Goal: Information Seeking & Learning: Learn about a topic

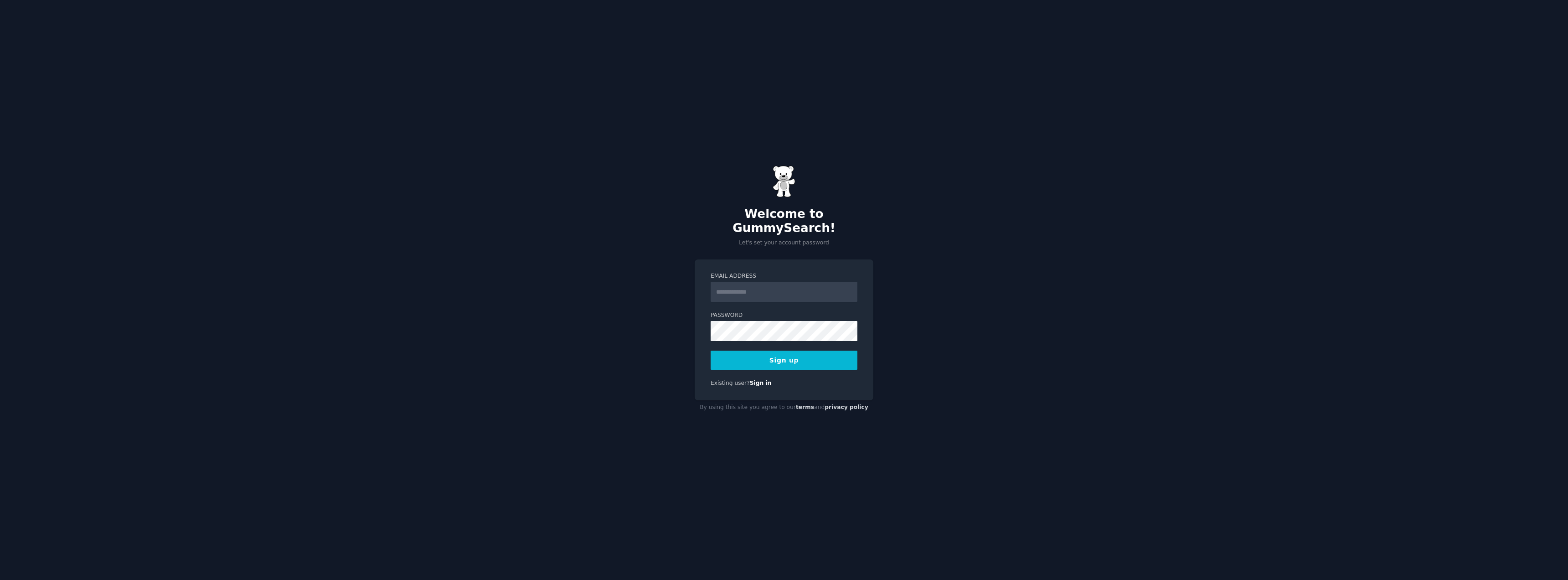
click at [970, 272] on div "Welcome to GummySearch! Let's set your account password Email Address Password …" at bounding box center [784, 290] width 1568 height 580
click at [767, 282] on input "Email Address" at bounding box center [784, 292] width 147 height 20
click at [754, 284] on input "Email Address" at bounding box center [784, 292] width 147 height 20
click at [1029, 272] on div "Welcome to GummySearch! Let's set your account password Email Address Password …" at bounding box center [784, 290] width 1568 height 580
click at [820, 288] on input "Email Address" at bounding box center [784, 292] width 147 height 20
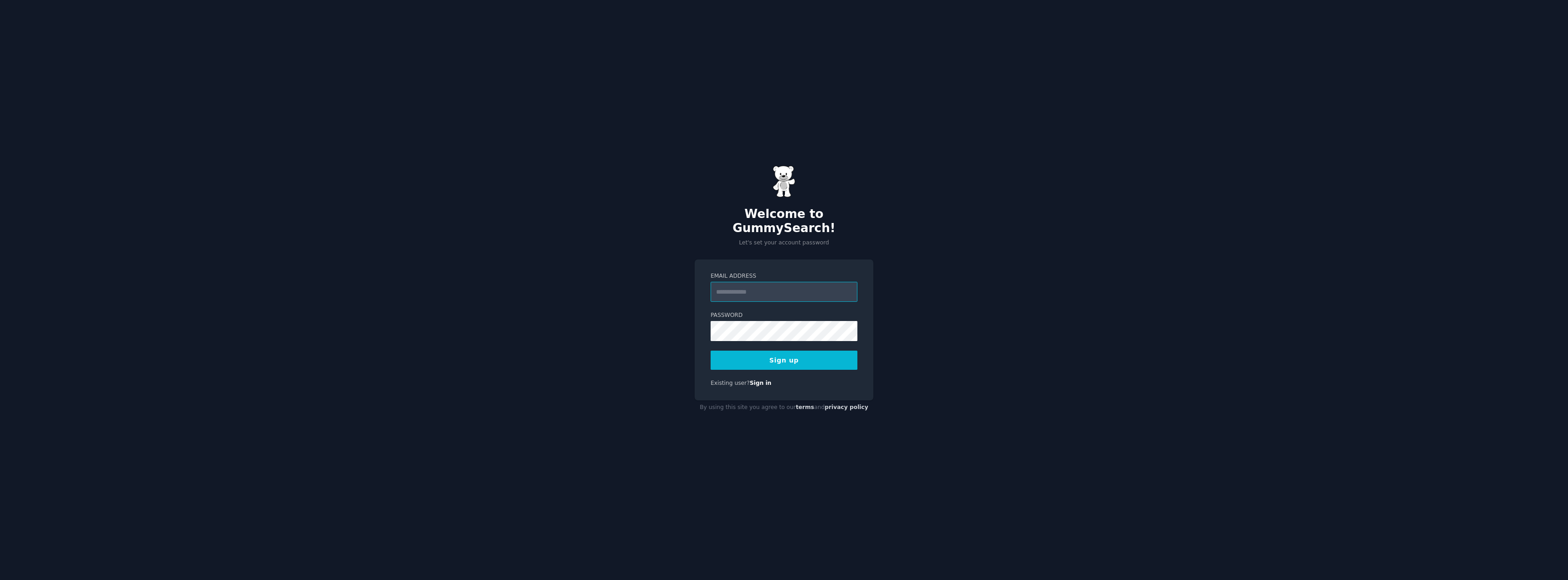
type input "**********"
click at [784, 352] on button "Sign up" at bounding box center [784, 360] width 147 height 19
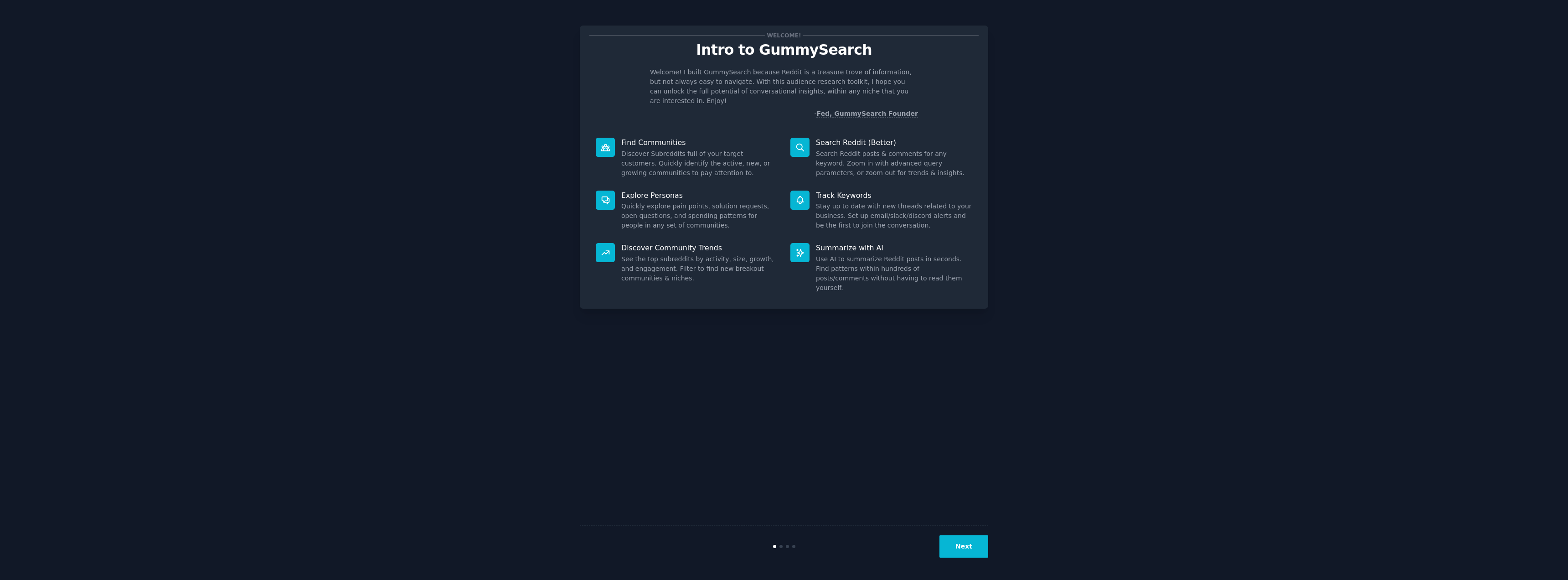
click at [967, 539] on button "Next" at bounding box center [964, 546] width 49 height 22
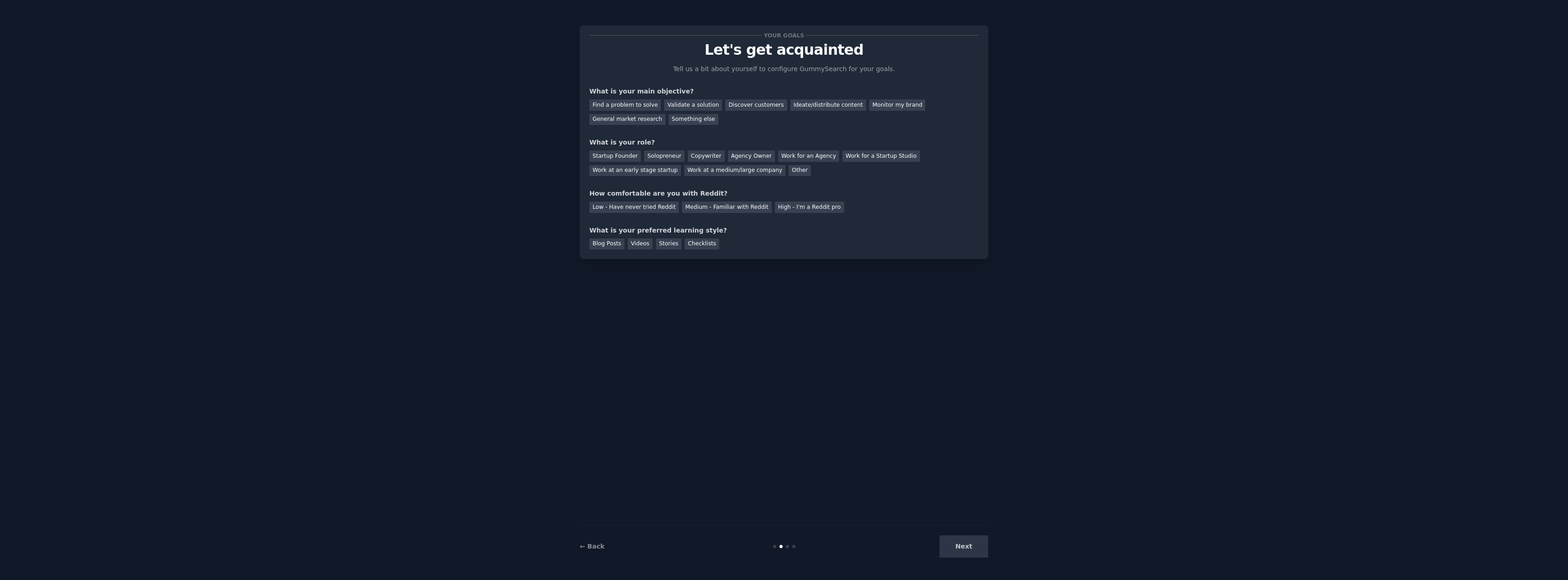
click at [965, 549] on div "Next" at bounding box center [920, 546] width 136 height 22
click at [965, 551] on div "Next" at bounding box center [920, 546] width 136 height 22
click at [965, 551] on div "Next" at bounding box center [920, 546] width 136 height 22
click at [638, 104] on div "Find a problem to solve" at bounding box center [625, 105] width 72 height 12
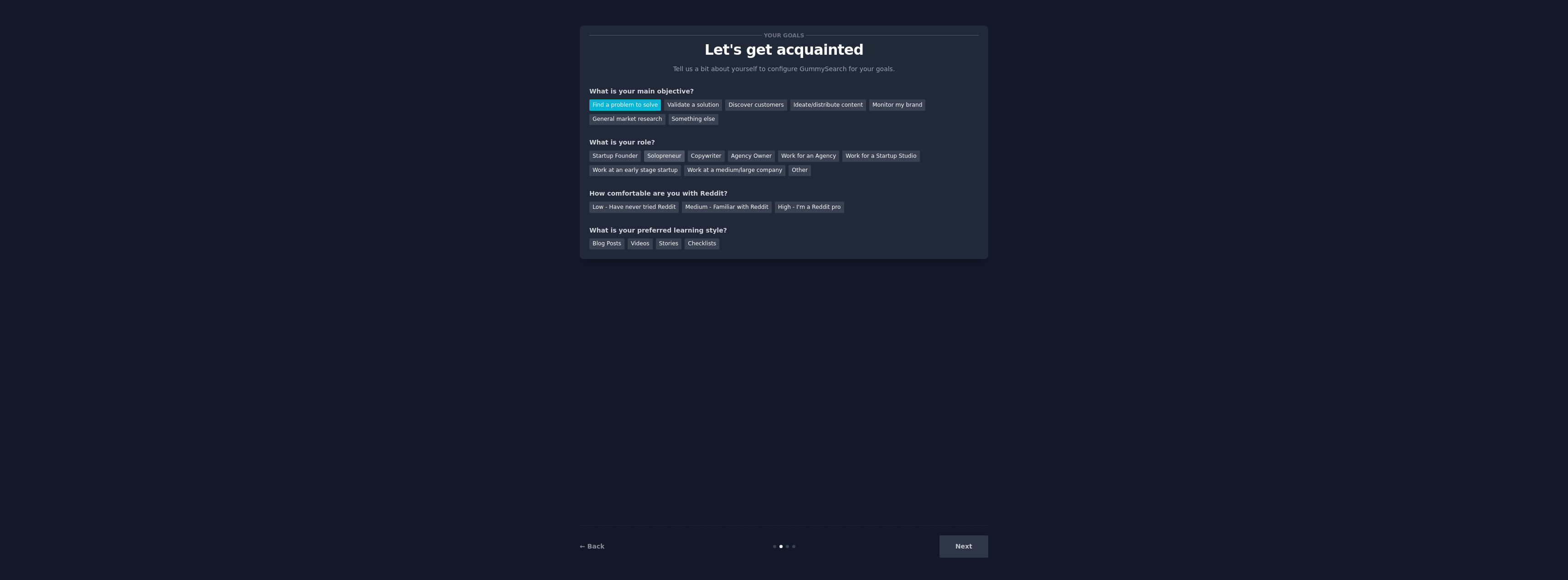
click at [666, 160] on div "Solopreneur" at bounding box center [664, 156] width 40 height 12
click at [710, 206] on div "Medium - Familiar with Reddit" at bounding box center [726, 207] width 89 height 12
click at [611, 245] on div "Blog Posts" at bounding box center [607, 244] width 35 height 12
click at [643, 244] on div "Videos" at bounding box center [640, 244] width 25 height 12
click at [598, 239] on div "Blog Posts" at bounding box center [607, 244] width 35 height 12
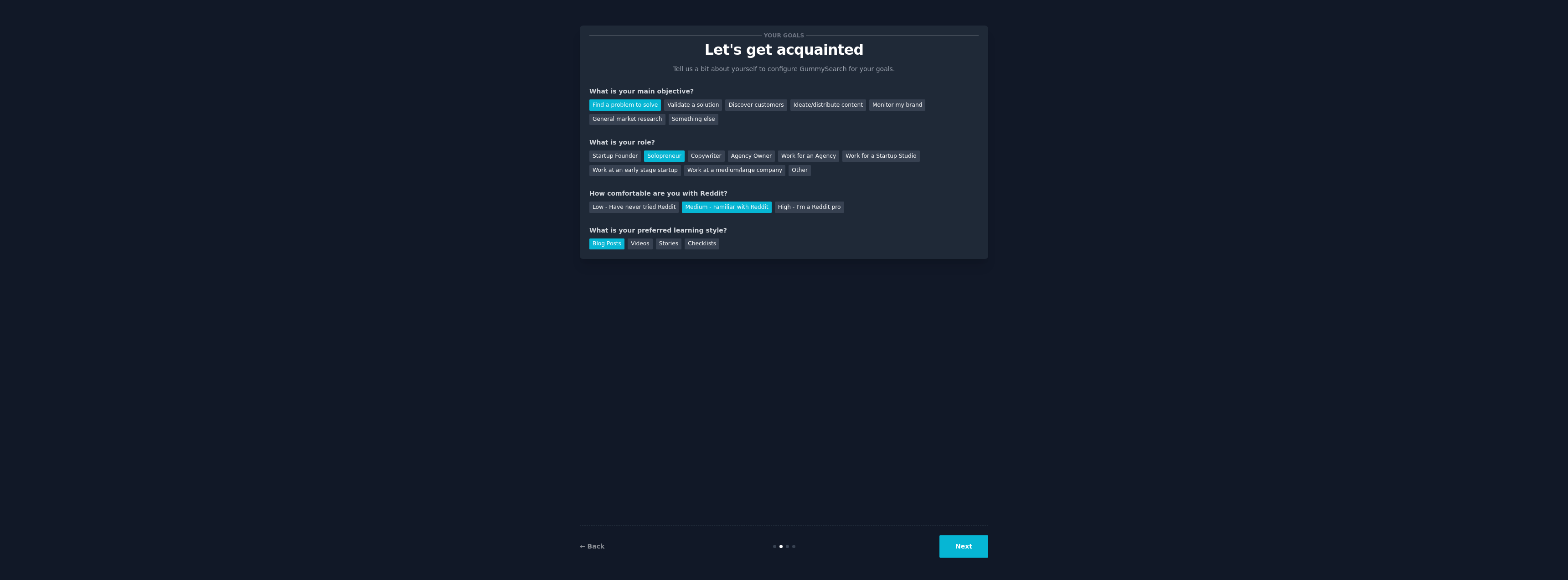
click at [978, 549] on button "Next" at bounding box center [964, 546] width 49 height 22
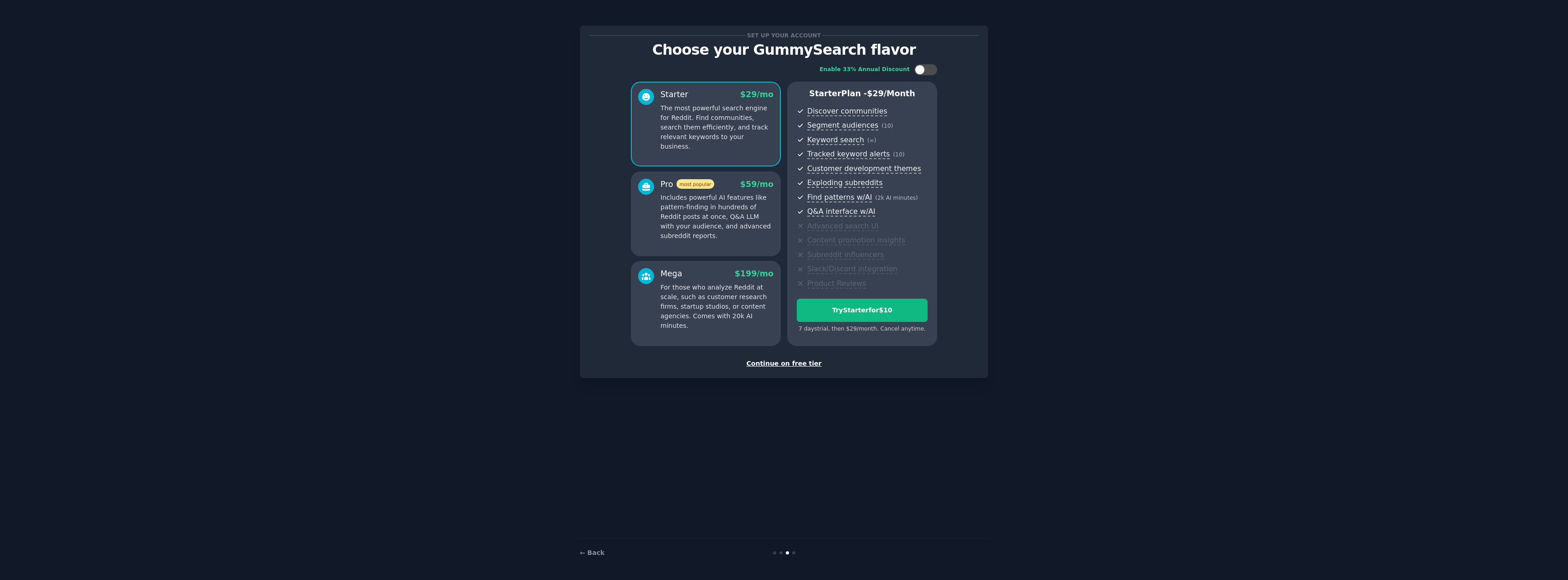
click at [796, 361] on div "Continue on free tier" at bounding box center [784, 363] width 389 height 10
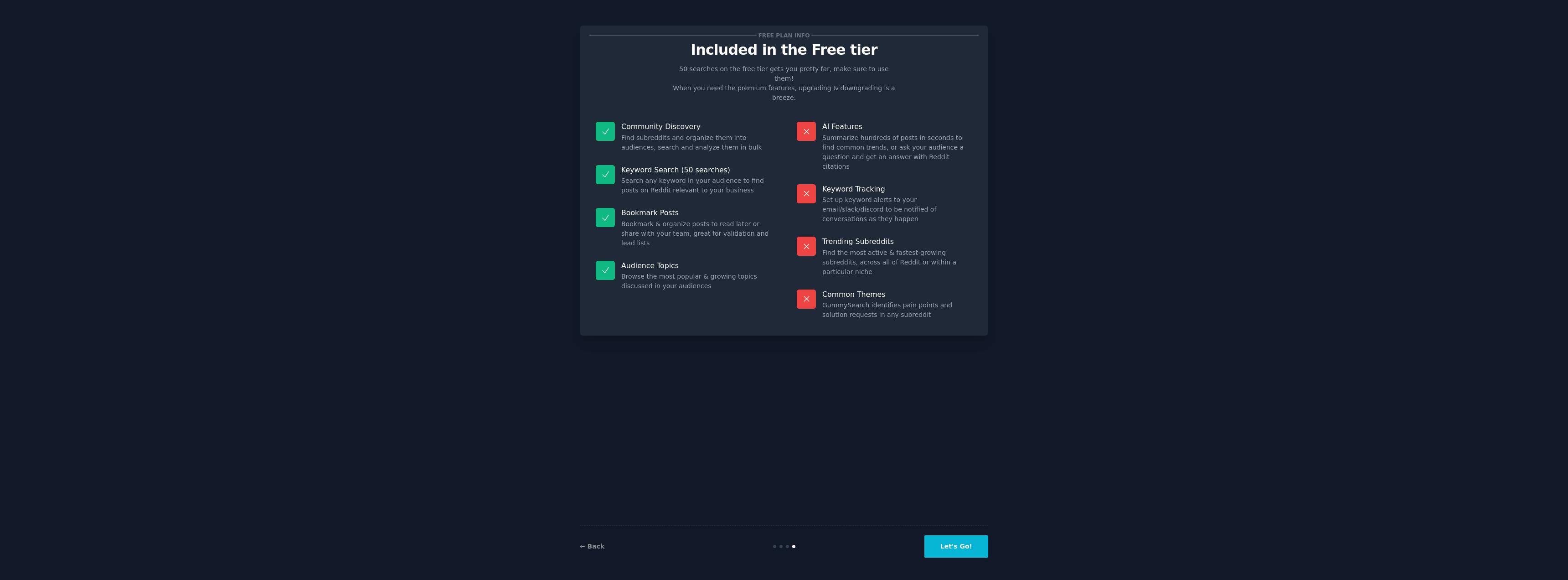
click at [964, 543] on button "Let's Go!" at bounding box center [956, 546] width 64 height 22
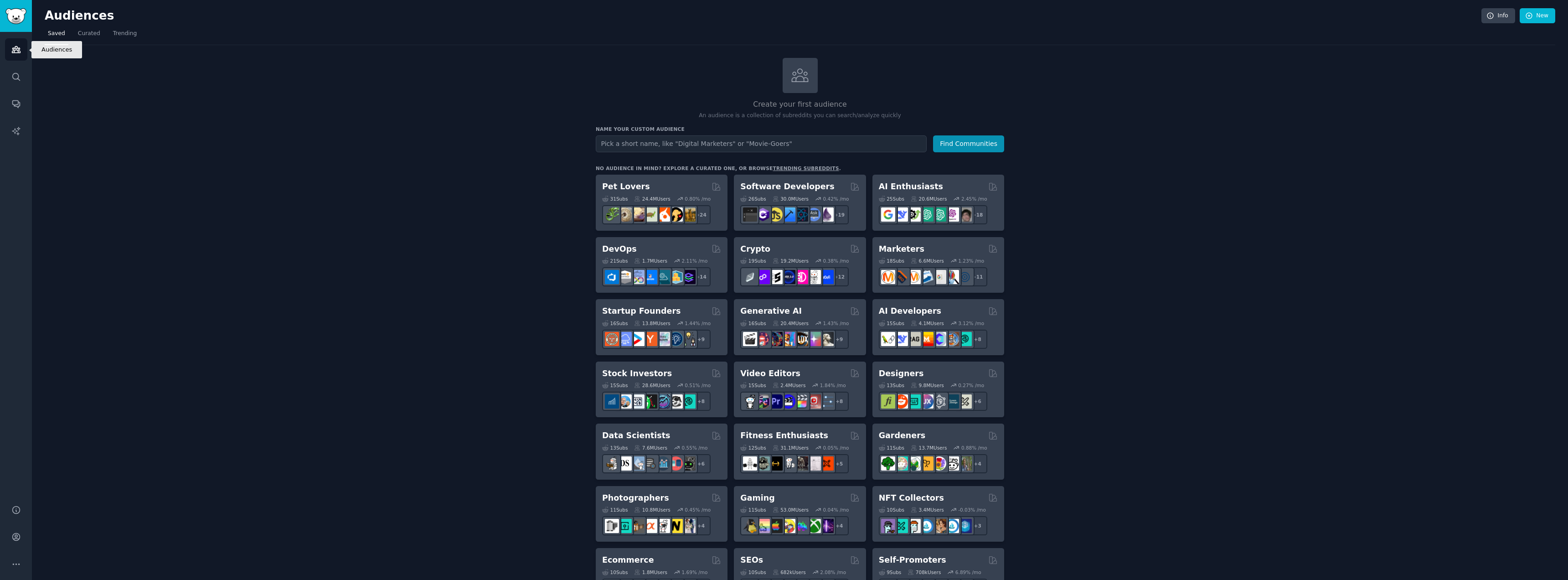
click at [15, 45] on icon "Sidebar" at bounding box center [16, 49] width 10 height 10
click at [125, 32] on span "Trending" at bounding box center [124, 33] width 24 height 8
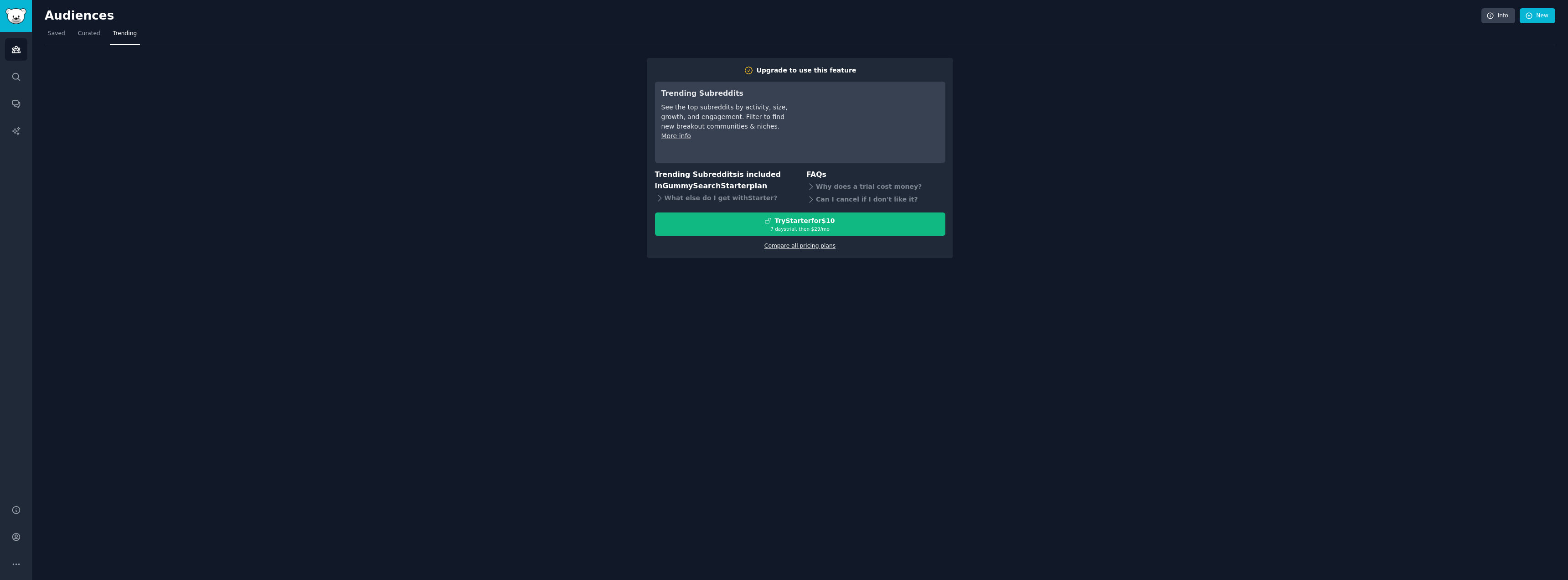
click at [802, 246] on link "Compare all pricing plans" at bounding box center [800, 245] width 71 height 6
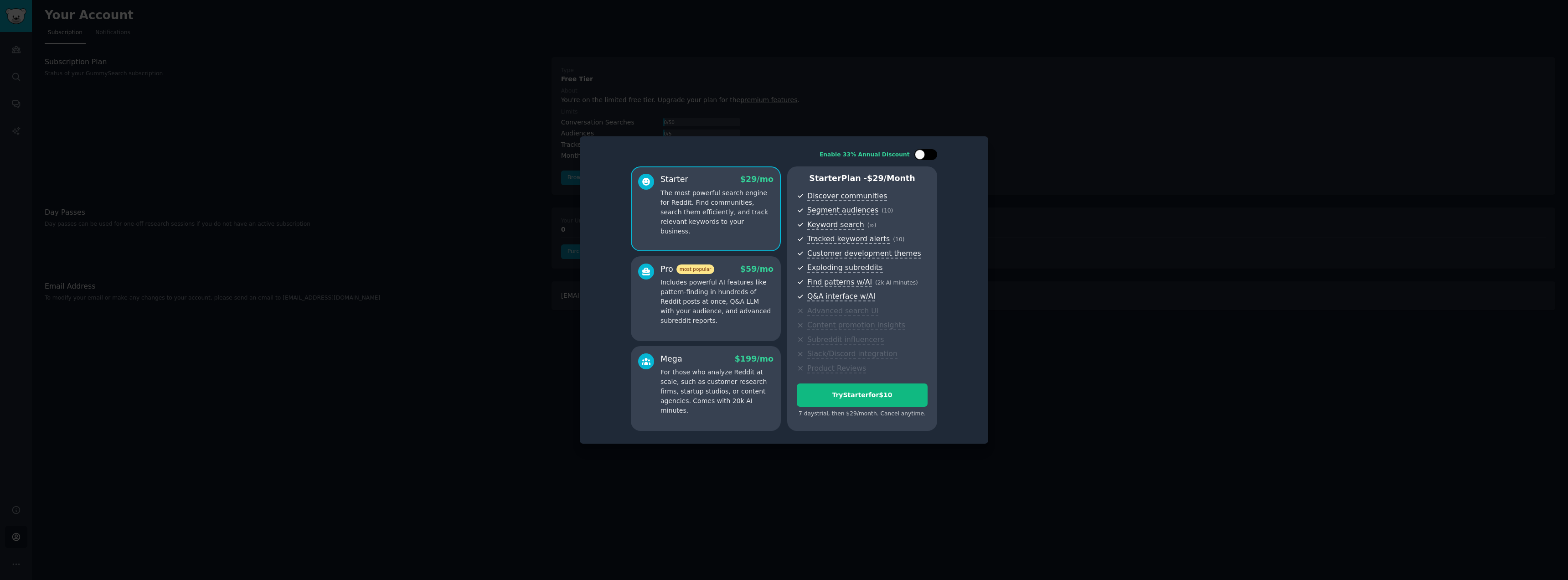
click at [932, 160] on div at bounding box center [926, 154] width 23 height 11
click at [933, 160] on div at bounding box center [932, 154] width 10 height 10
click at [932, 160] on div at bounding box center [926, 154] width 23 height 11
click at [932, 160] on div at bounding box center [932, 154] width 10 height 10
click at [932, 160] on div at bounding box center [926, 154] width 23 height 11
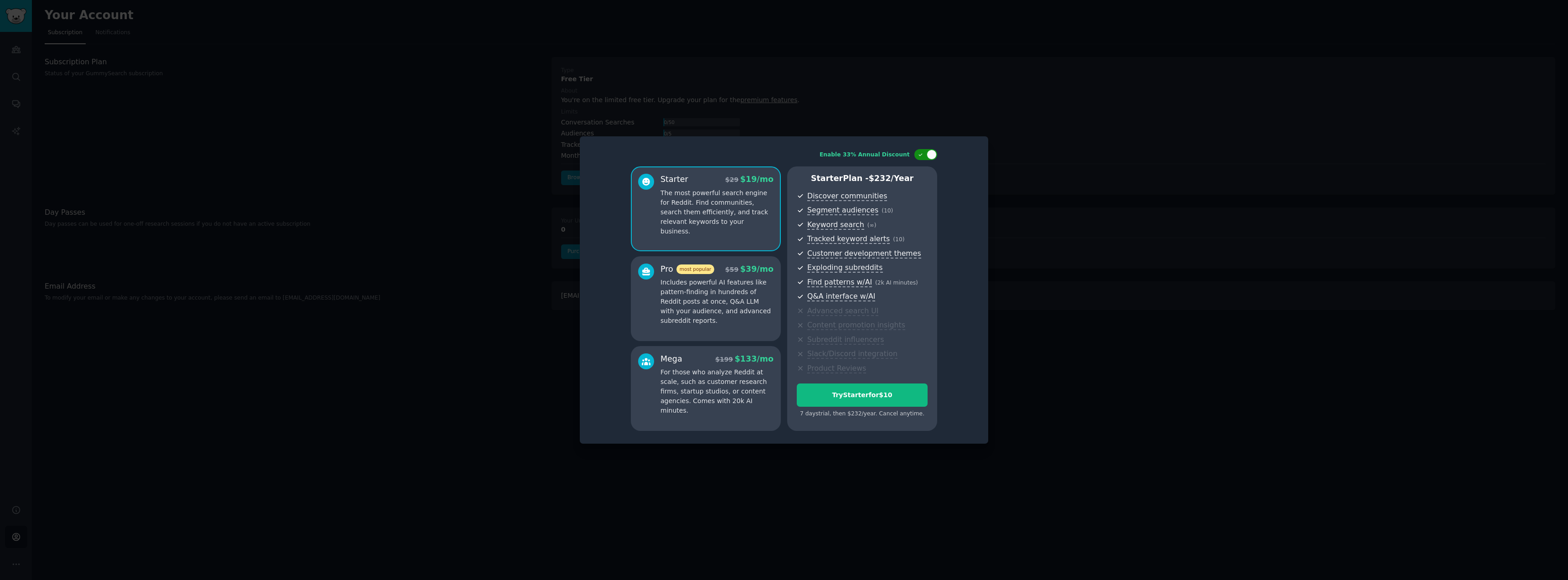
click at [932, 160] on div at bounding box center [932, 154] width 10 height 10
checkbox input "false"
click at [698, 302] on p "Includes powerful AI features like pattern-finding in hundreds of Reddit posts …" at bounding box center [717, 301] width 113 height 48
click at [725, 382] on p "For those who analyze Reddit at scale, such as customer research firms, startup…" at bounding box center [717, 391] width 113 height 48
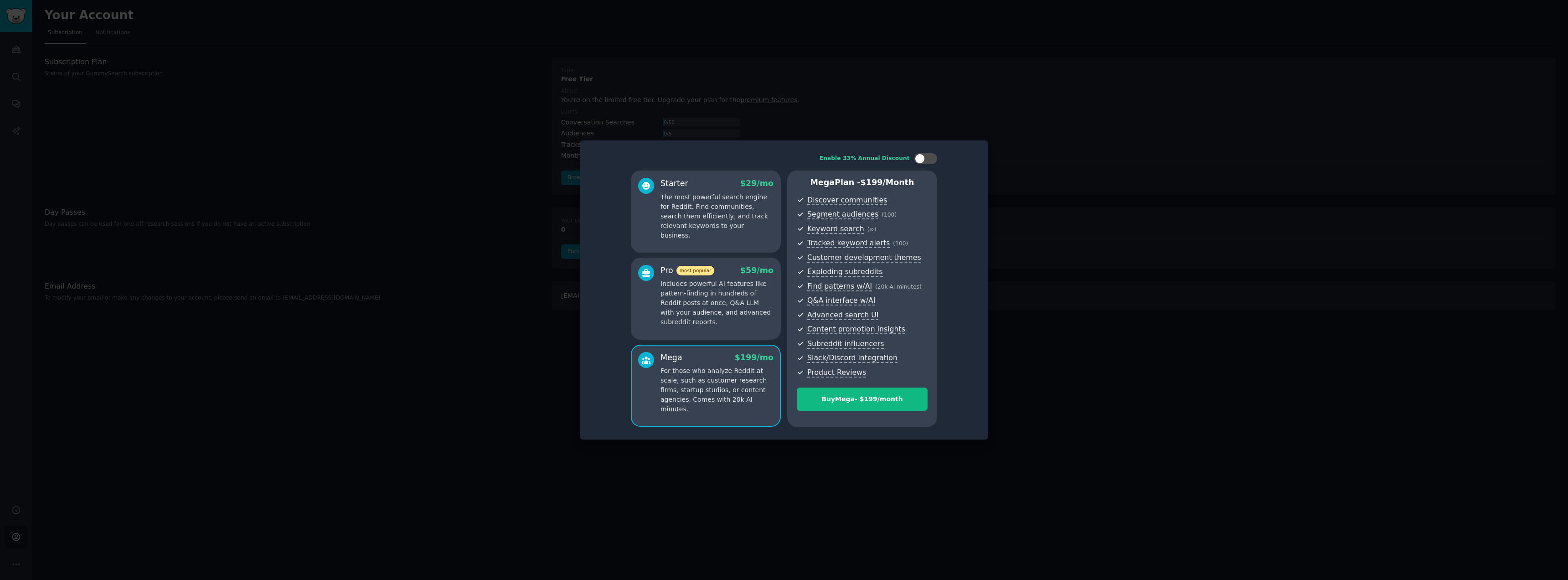
click at [739, 313] on p "Includes powerful AI features like pattern-finding in hundreds of Reddit posts …" at bounding box center [717, 302] width 113 height 48
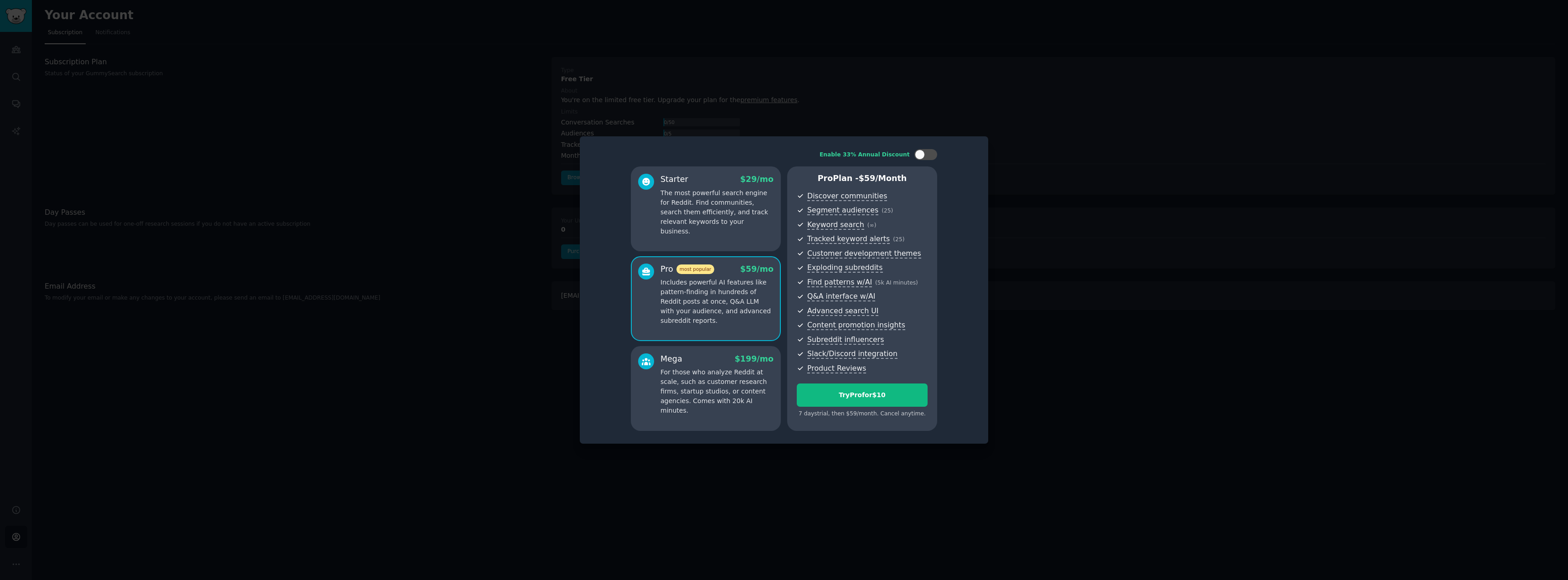
click at [757, 213] on p "The most powerful search engine for Reddit. Find communities, search them effic…" at bounding box center [717, 212] width 113 height 48
click at [1062, 159] on div at bounding box center [784, 290] width 1568 height 580
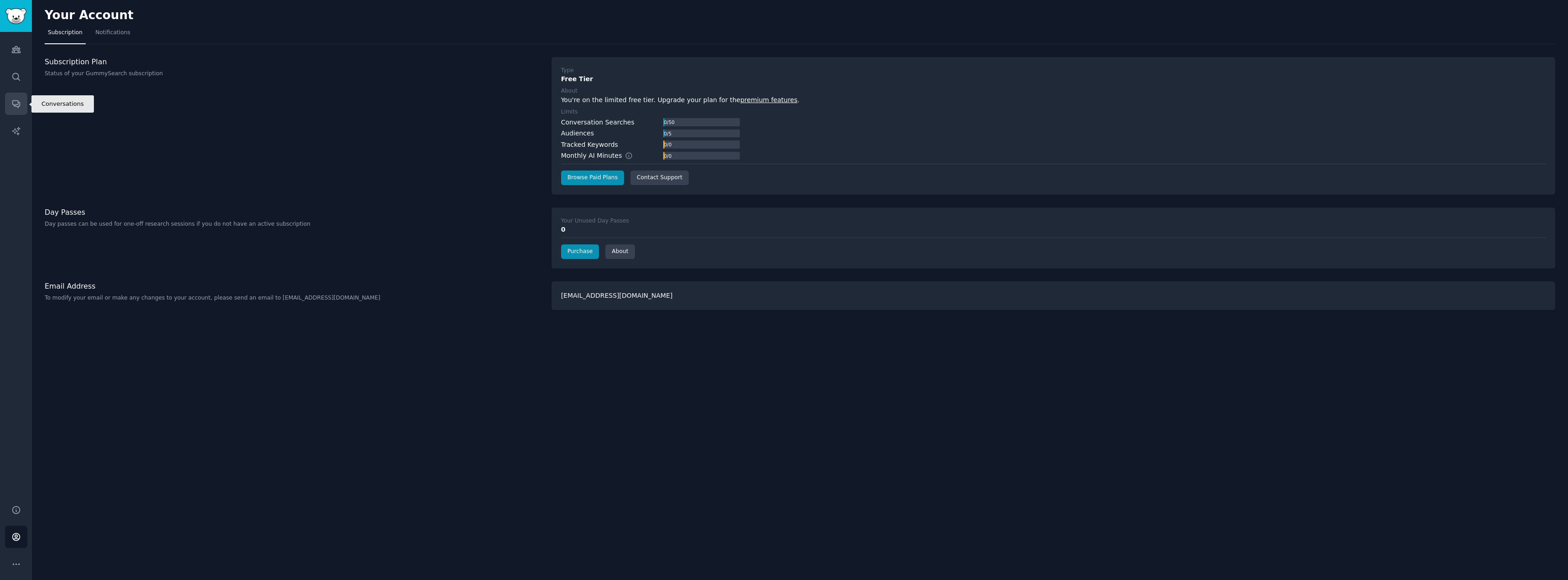
click at [17, 95] on link "Conversations" at bounding box center [16, 103] width 22 height 22
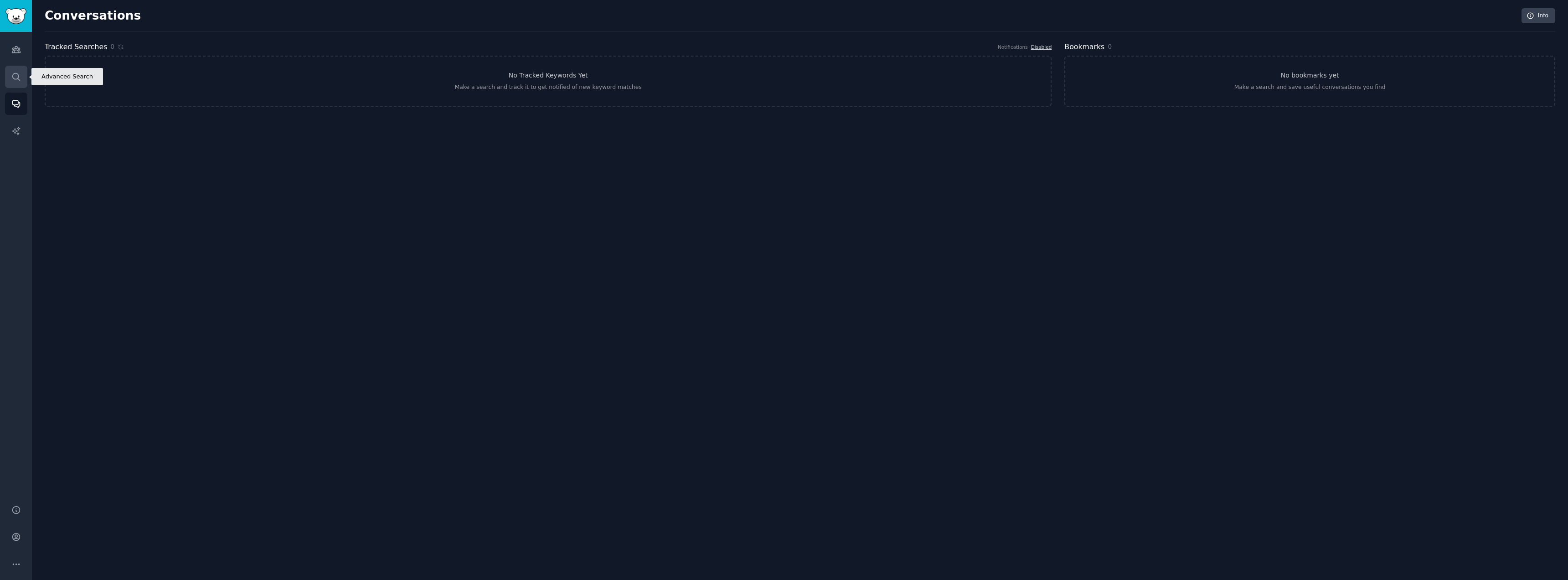
click at [10, 75] on link "Search" at bounding box center [16, 76] width 22 height 22
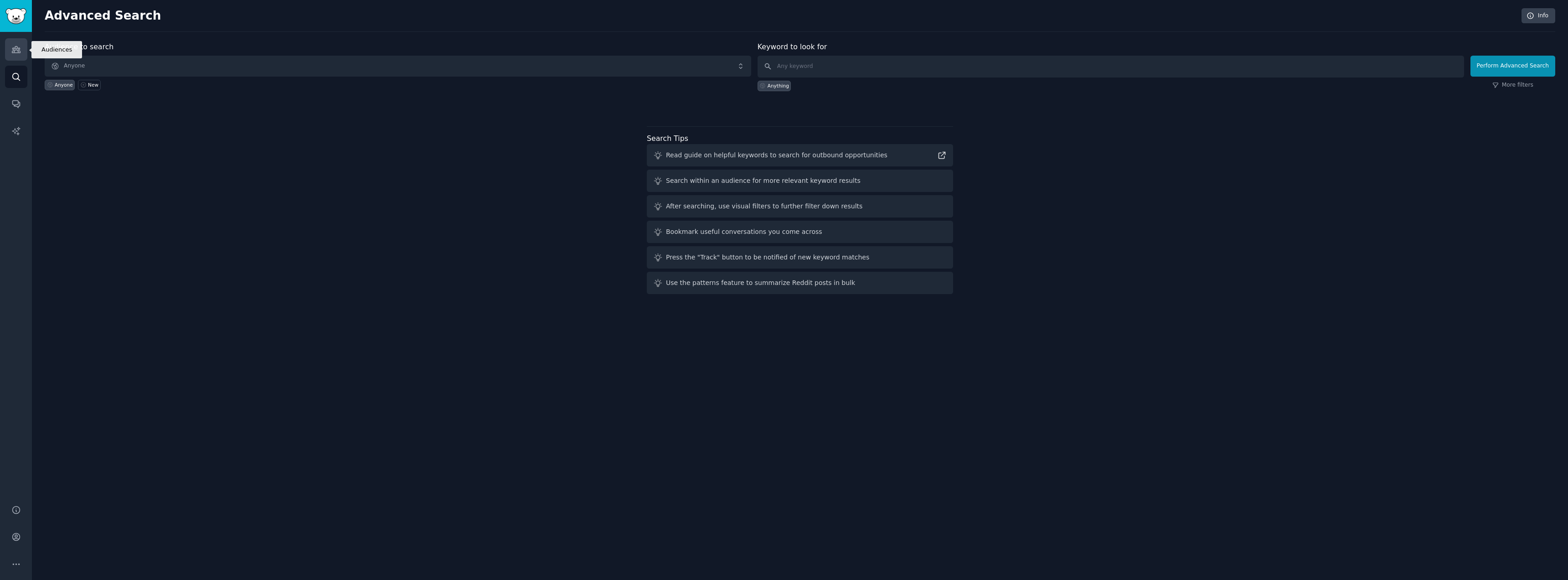
click at [15, 50] on icon "Sidebar" at bounding box center [15, 50] width 8 height 6
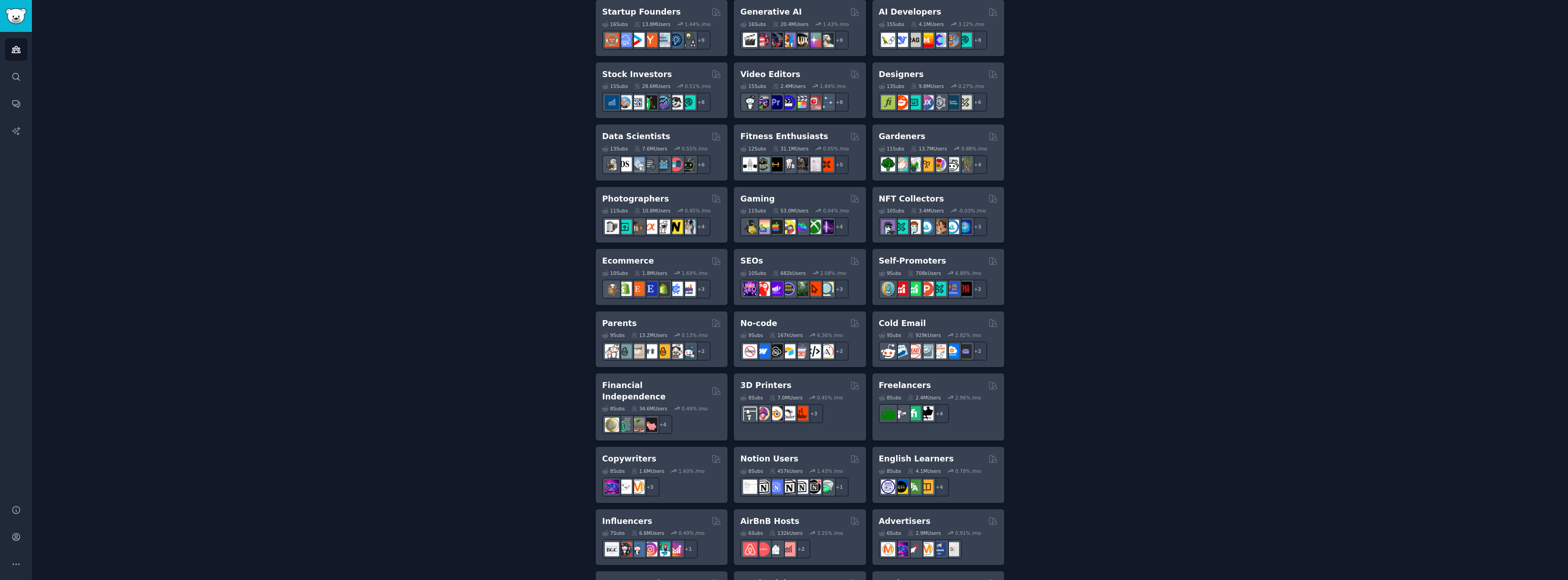
scroll to position [319, 0]
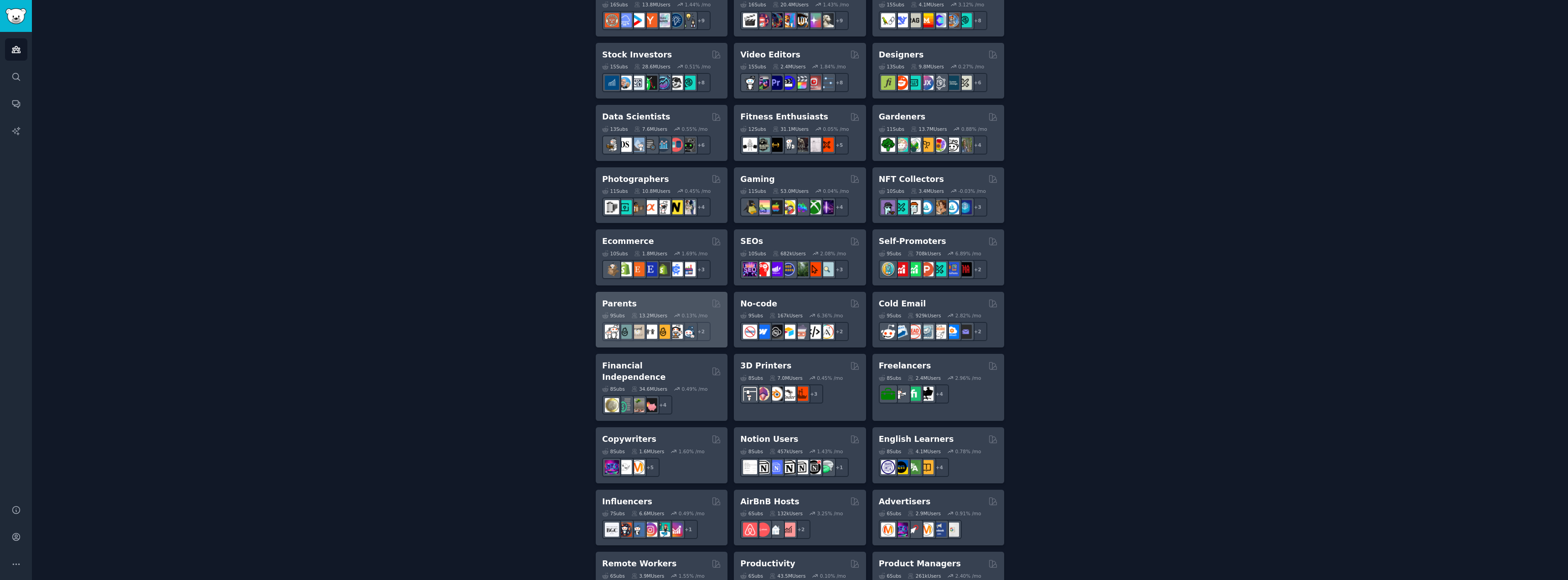
click at [641, 298] on div "Parents" at bounding box center [662, 304] width 119 height 12
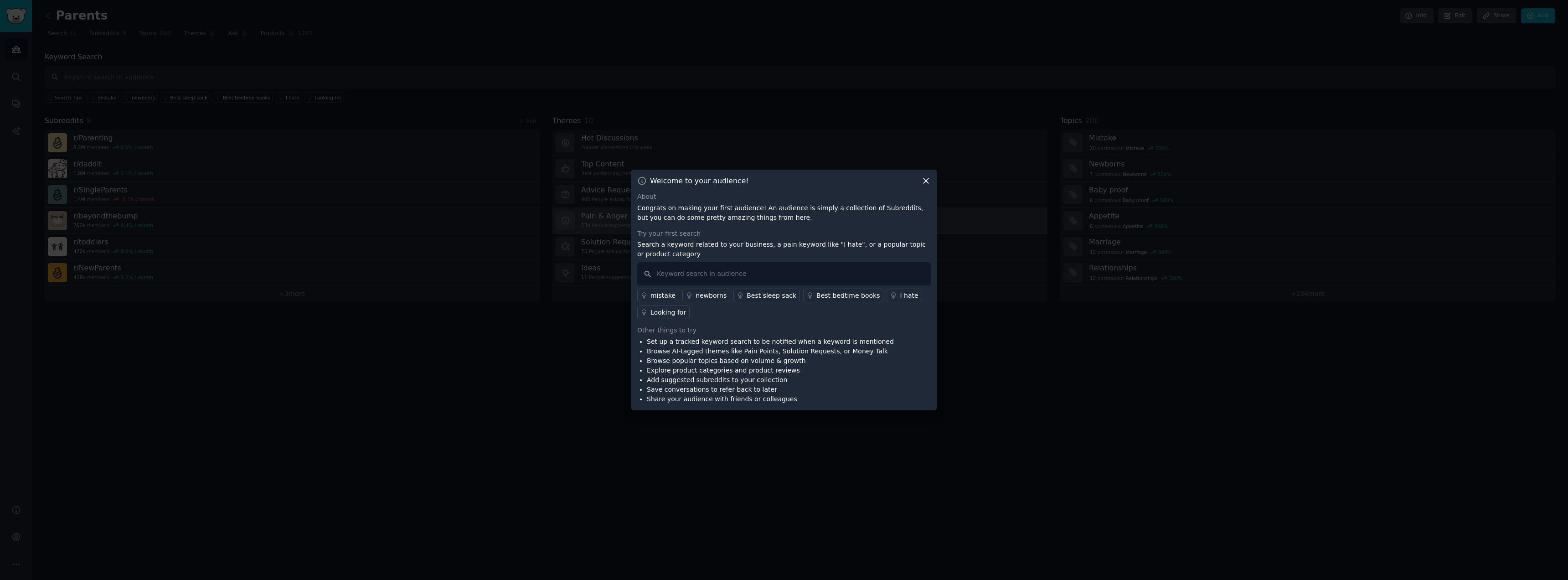
drag, startPoint x: 927, startPoint y: 178, endPoint x: 930, endPoint y: 210, distance: 32.1
click at [927, 178] on icon at bounding box center [925, 181] width 10 height 10
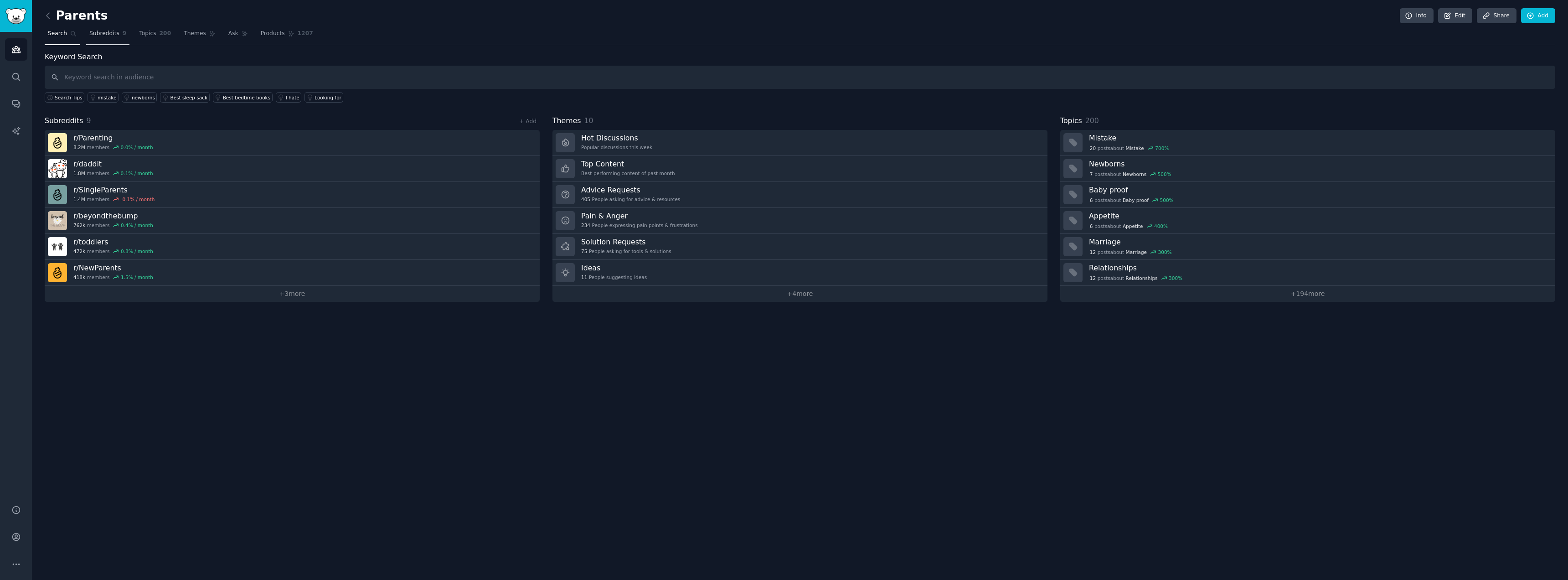
click at [97, 36] on span "Subreddits" at bounding box center [104, 33] width 30 height 8
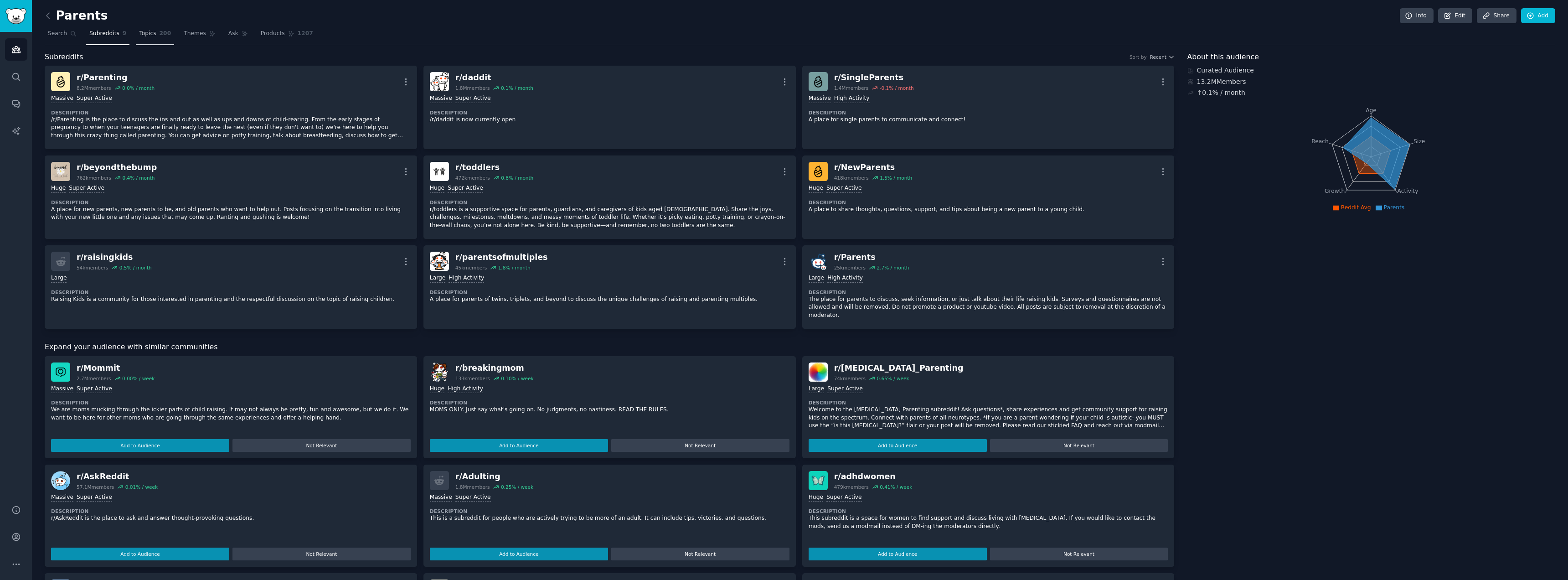
click at [150, 35] on span "Topics" at bounding box center [147, 33] width 17 height 8
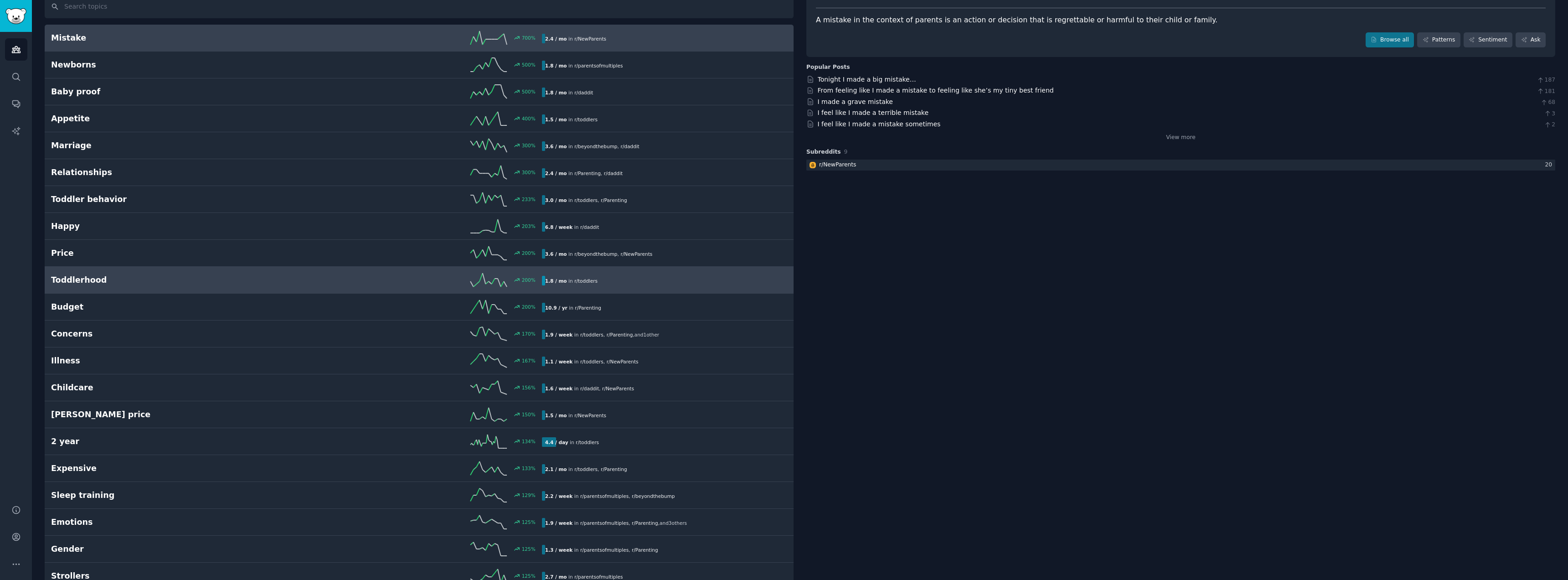
scroll to position [76, 0]
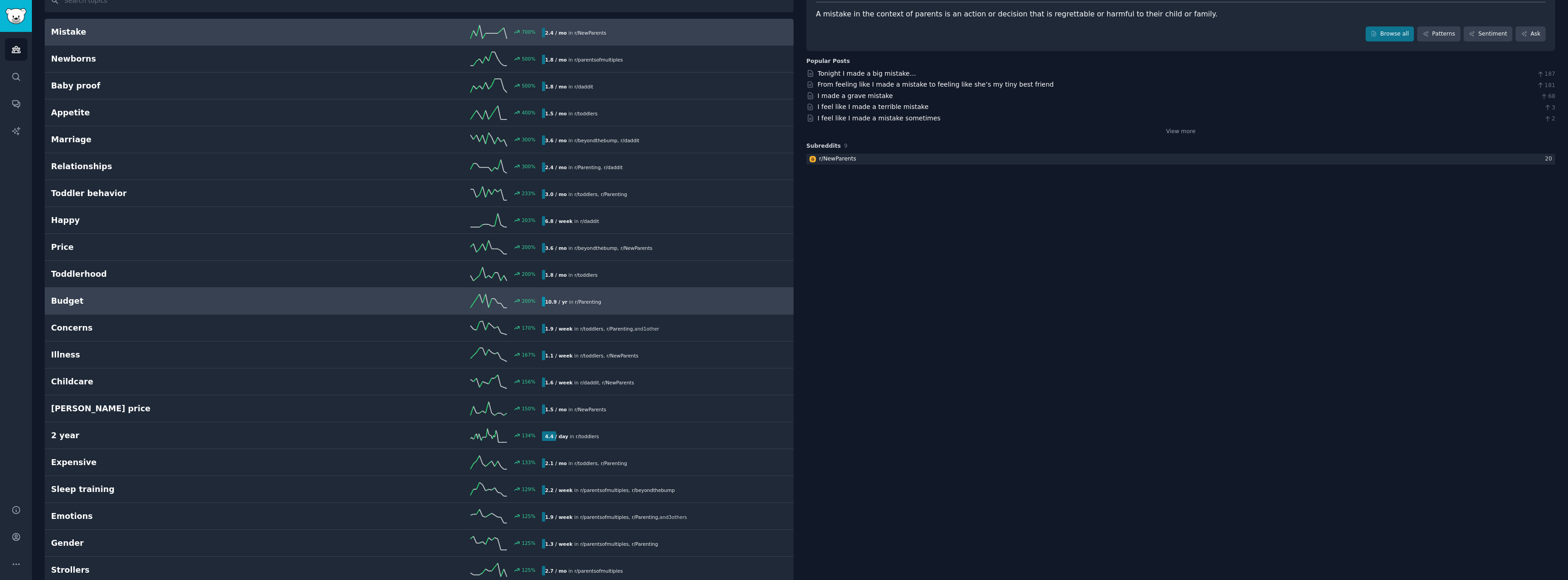
click at [240, 299] on h2 "Budget" at bounding box center [174, 301] width 245 height 12
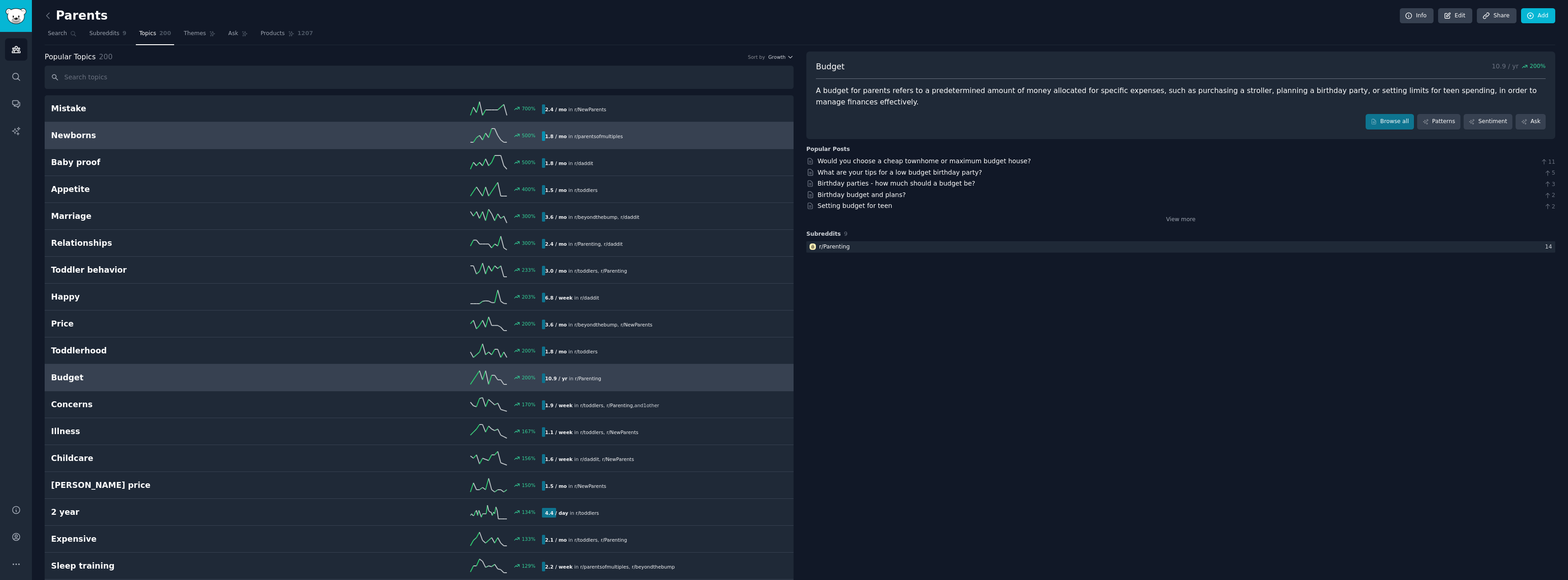
click at [250, 122] on link "Newborns 500 % 1.8 / mo in r/ parentsofmultiples" at bounding box center [419, 136] width 749 height 27
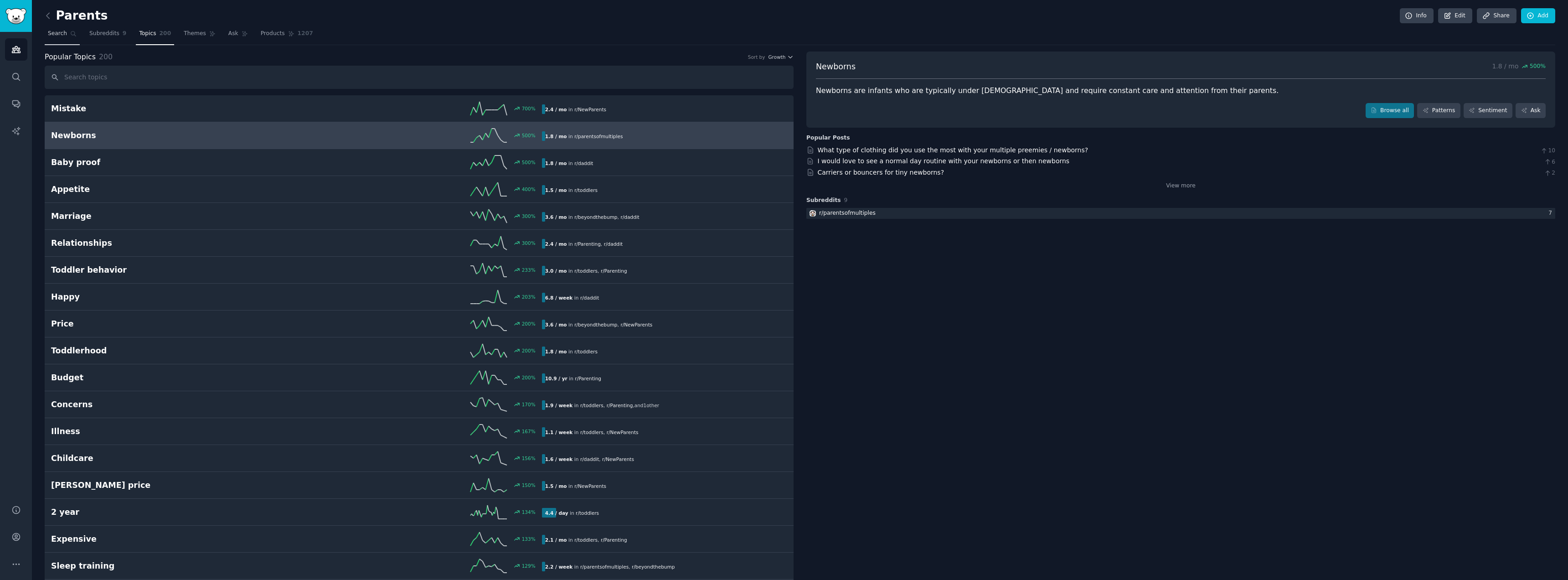
click at [59, 31] on span "Search" at bounding box center [58, 33] width 19 height 8
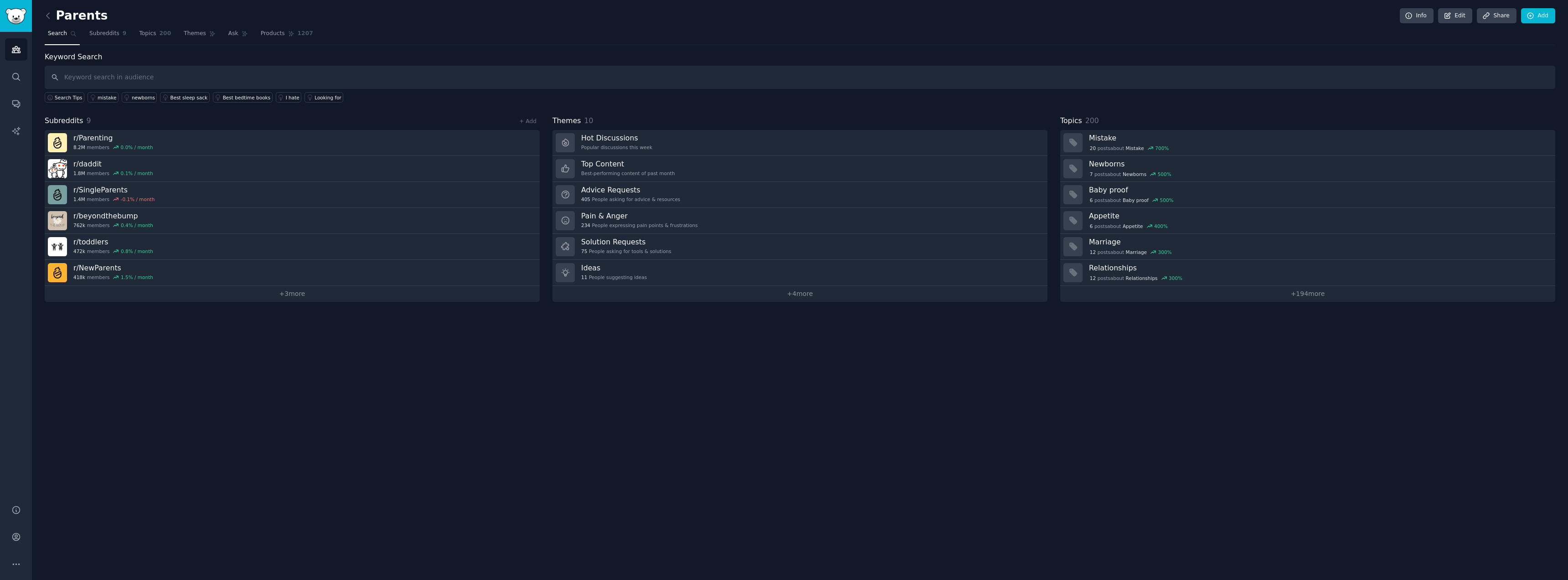
click at [280, 76] on input "text" at bounding box center [800, 77] width 1510 height 23
type input "tracker"
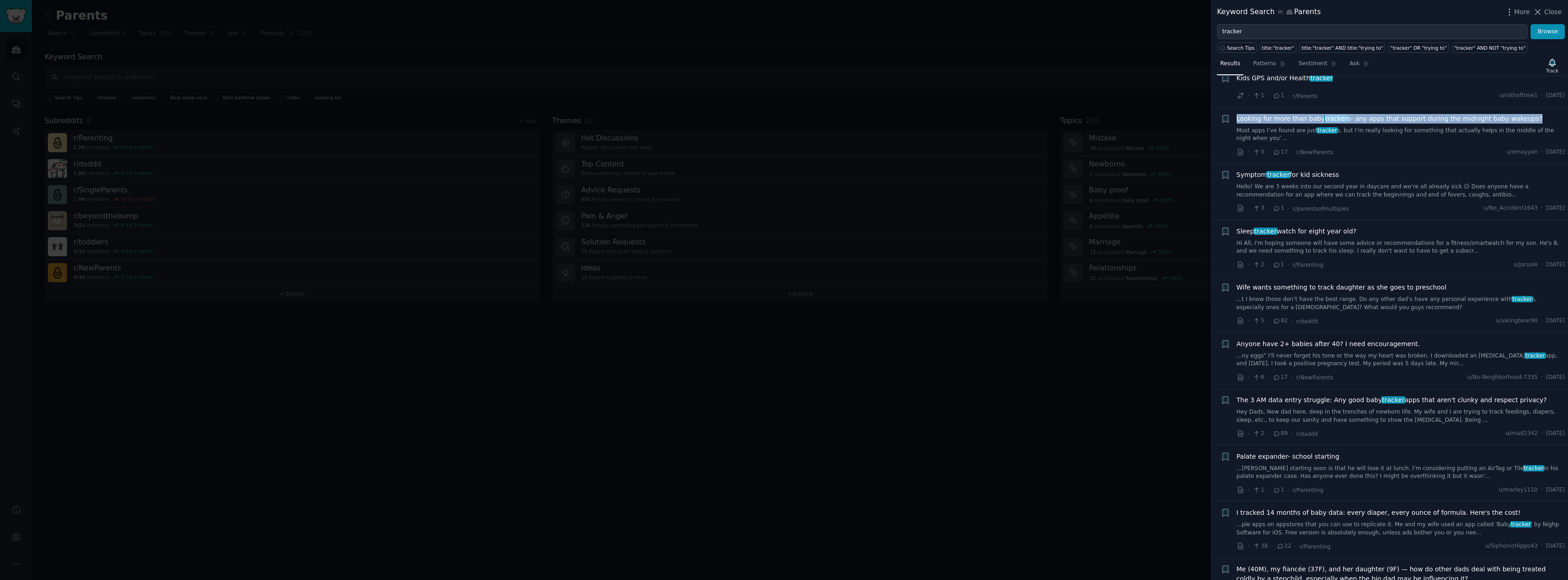
scroll to position [418, 0]
click at [1381, 395] on span "tracker" at bounding box center [1393, 399] width 24 height 7
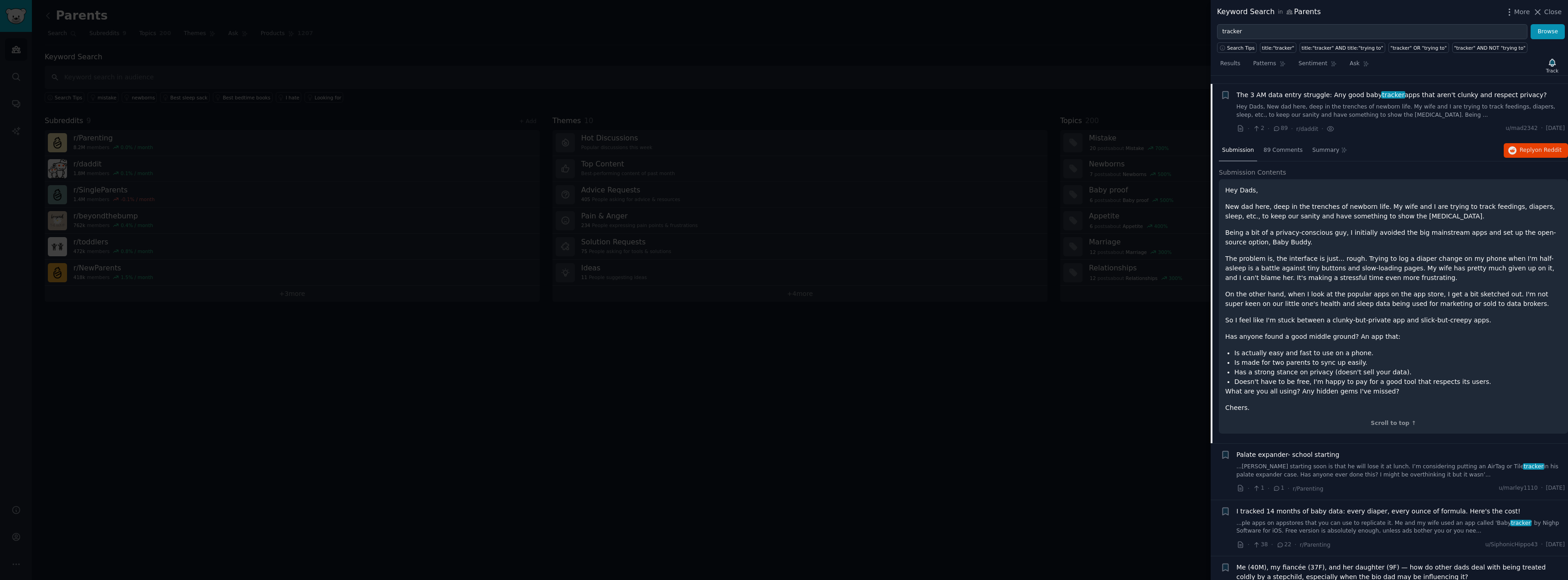
scroll to position [725, 0]
drag, startPoint x: 1248, startPoint y: 235, endPoint x: 1282, endPoint y: 235, distance: 34.0
click at [1282, 235] on p "Being a bit of a privacy-conscious guy, I initially avoided the big mainstream …" at bounding box center [1393, 235] width 336 height 19
copy p "Baby Buddy"
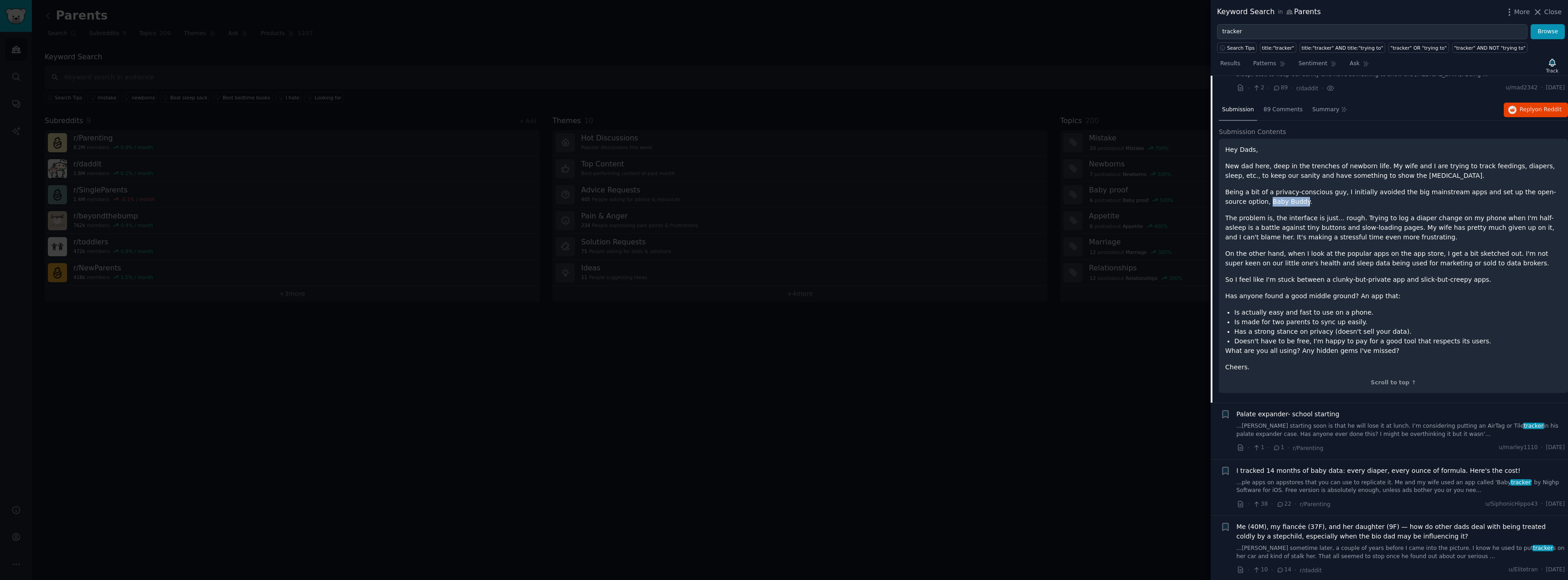
scroll to position [763, 0]
click at [1235, 144] on p "Hey Dads," at bounding box center [1393, 149] width 336 height 10
click at [1287, 127] on h2 "Submission Contents" at bounding box center [1393, 131] width 349 height 10
click at [1280, 105] on span "89 Comments" at bounding box center [1283, 109] width 39 height 8
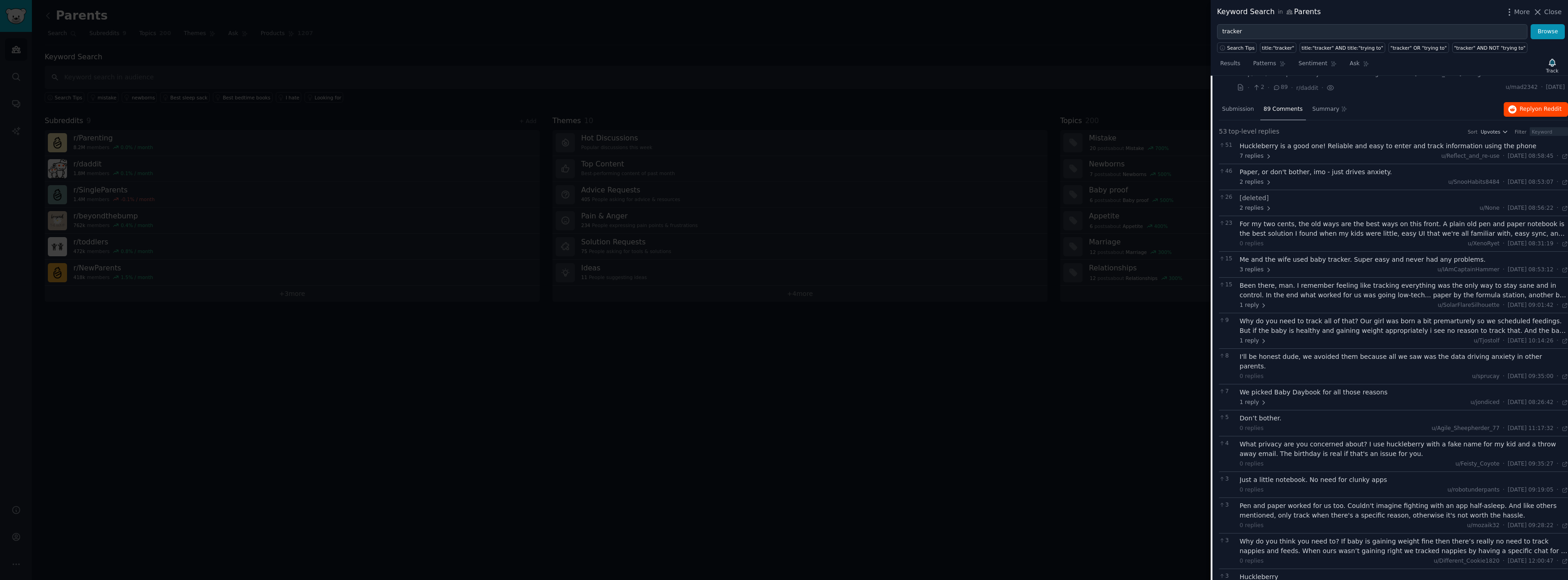
click at [1537, 106] on span "on Reddit" at bounding box center [1547, 109] width 26 height 6
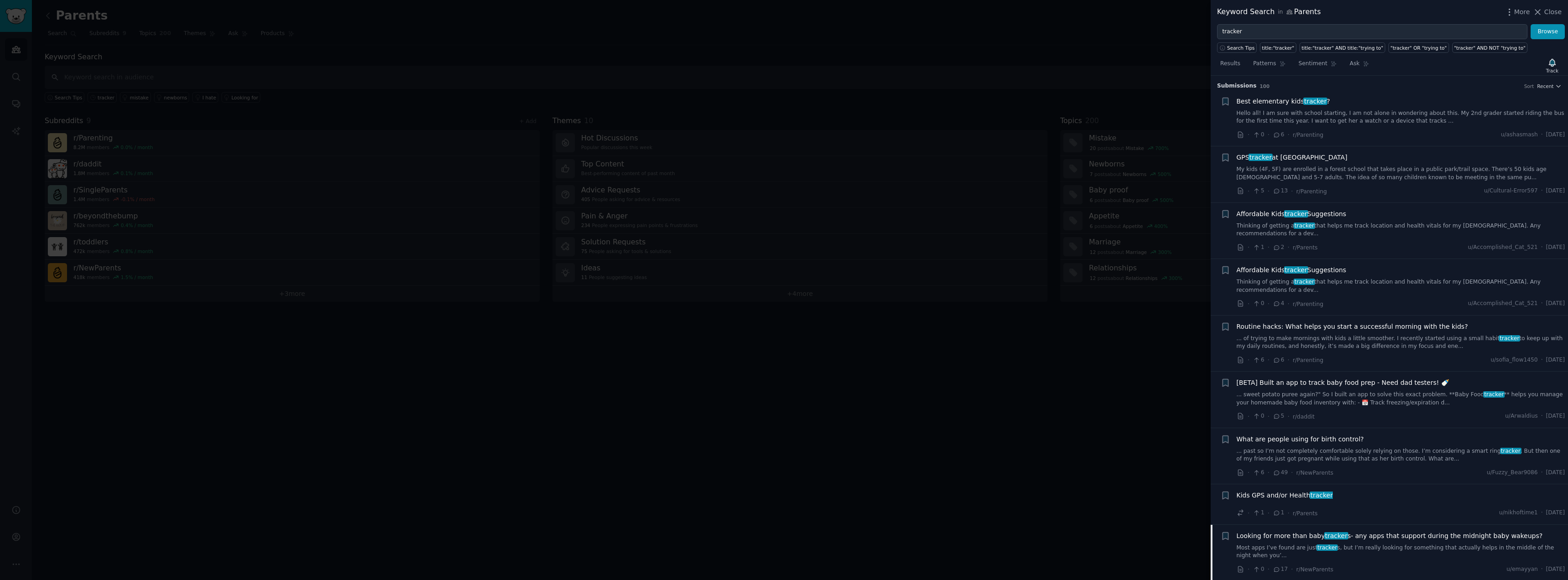
click at [996, 400] on div at bounding box center [784, 290] width 1568 height 580
